Goal: Information Seeking & Learning: Stay updated

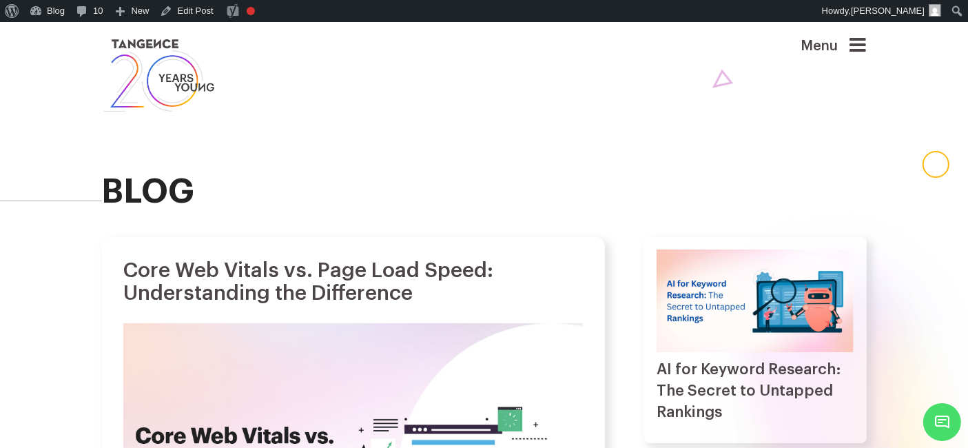
click at [862, 48] on icon at bounding box center [858, 45] width 17 height 19
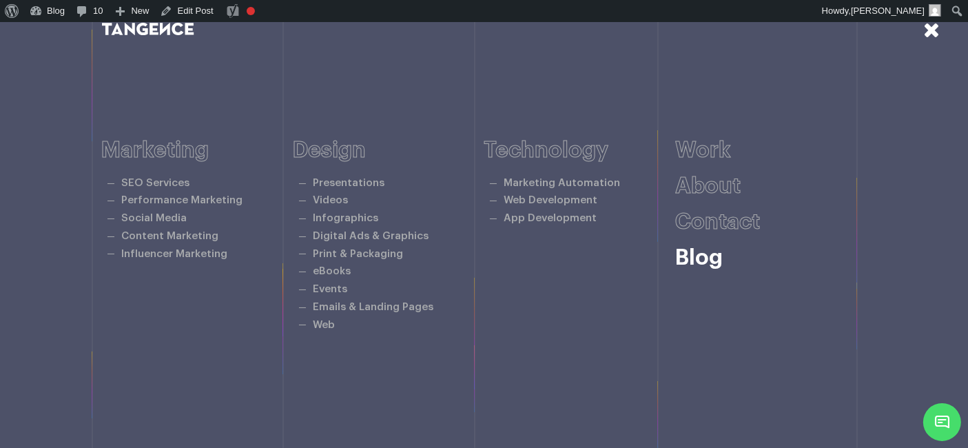
click at [706, 247] on link "Blog" at bounding box center [699, 258] width 48 height 22
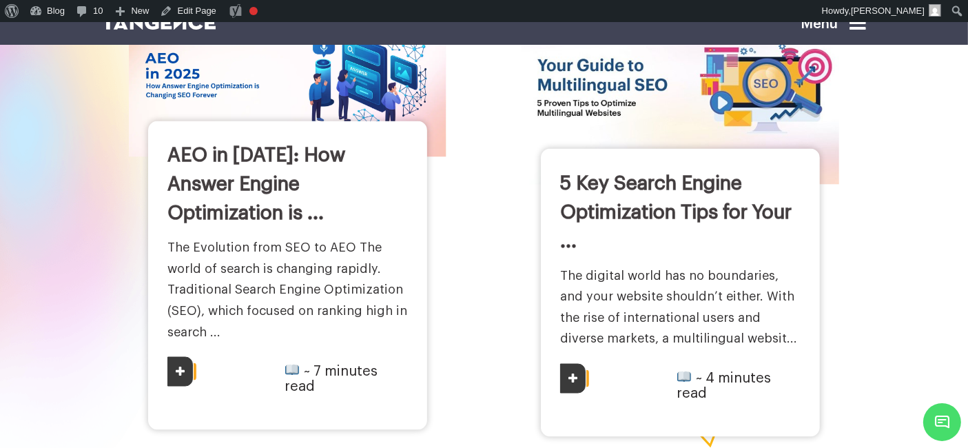
scroll to position [2151, 0]
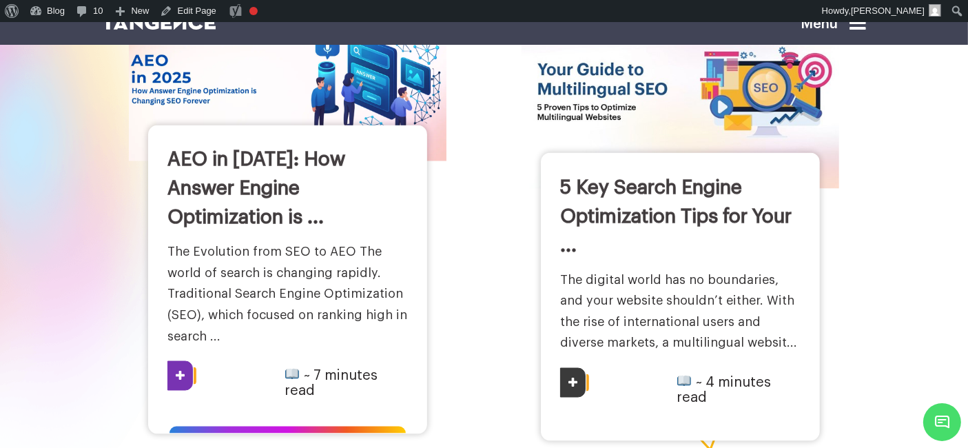
click at [288, 164] on link "AEO in 2025: How Answer Engine Optimization is ..." at bounding box center [256, 187] width 178 height 77
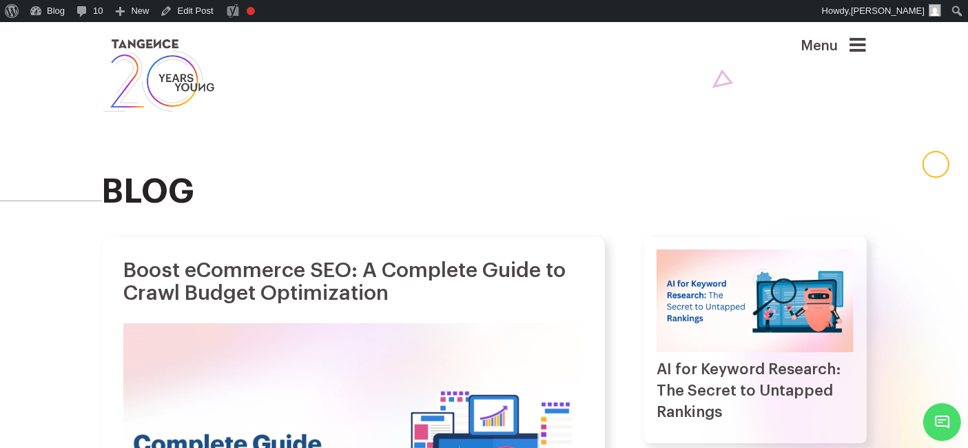
click at [857, 55] on div "Menu" at bounding box center [811, 53] width 110 height 34
click at [862, 44] on icon at bounding box center [858, 45] width 17 height 19
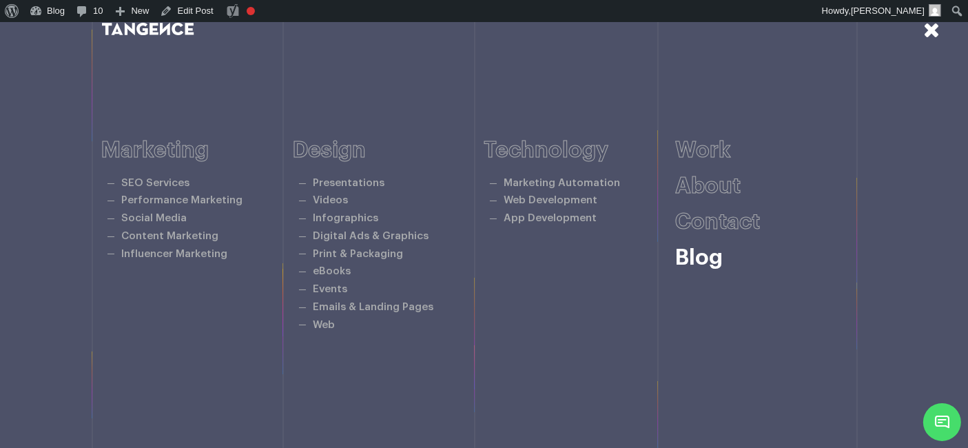
click at [700, 247] on link "Blog" at bounding box center [699, 258] width 48 height 22
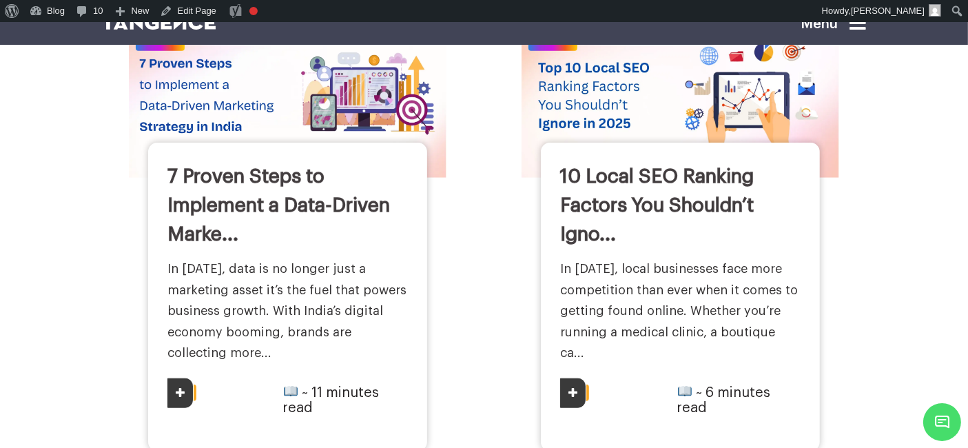
scroll to position [1146, 0]
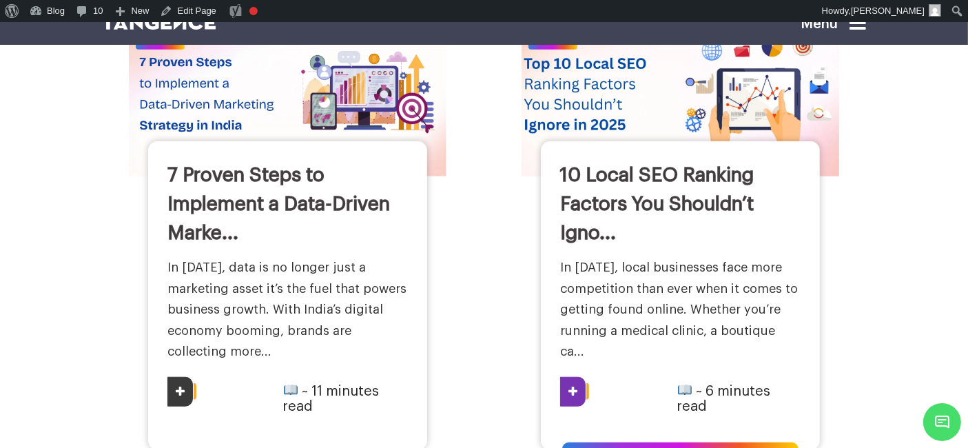
click at [644, 117] on img at bounding box center [679, 93] width 349 height 181
